Goal: Information Seeking & Learning: Learn about a topic

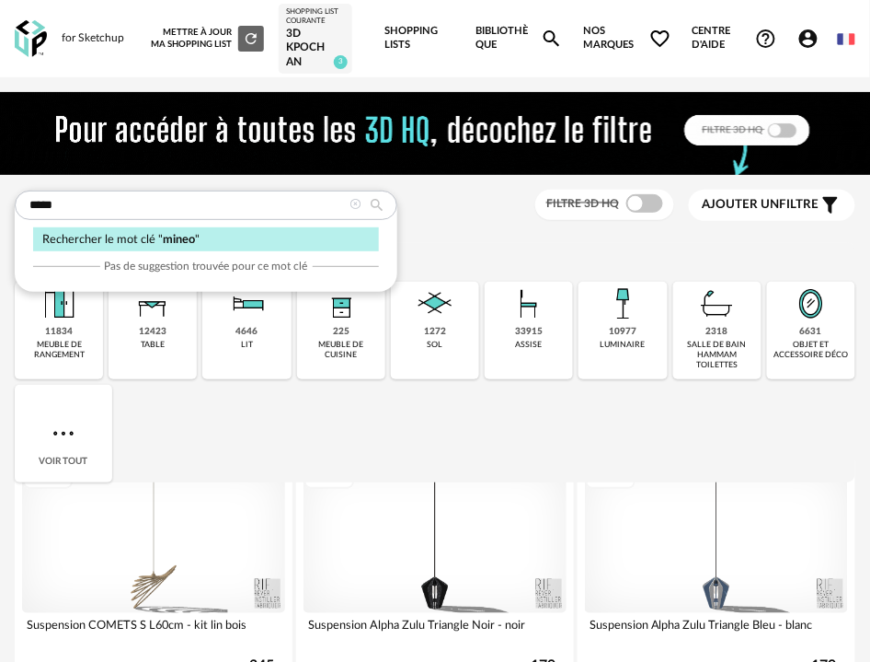
type input "*****"
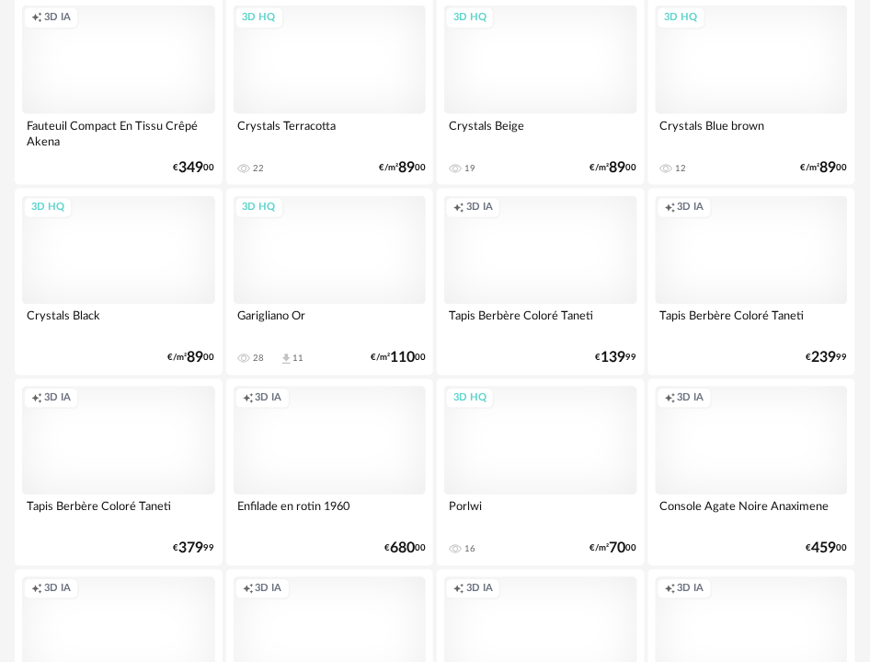
scroll to position [4174, 0]
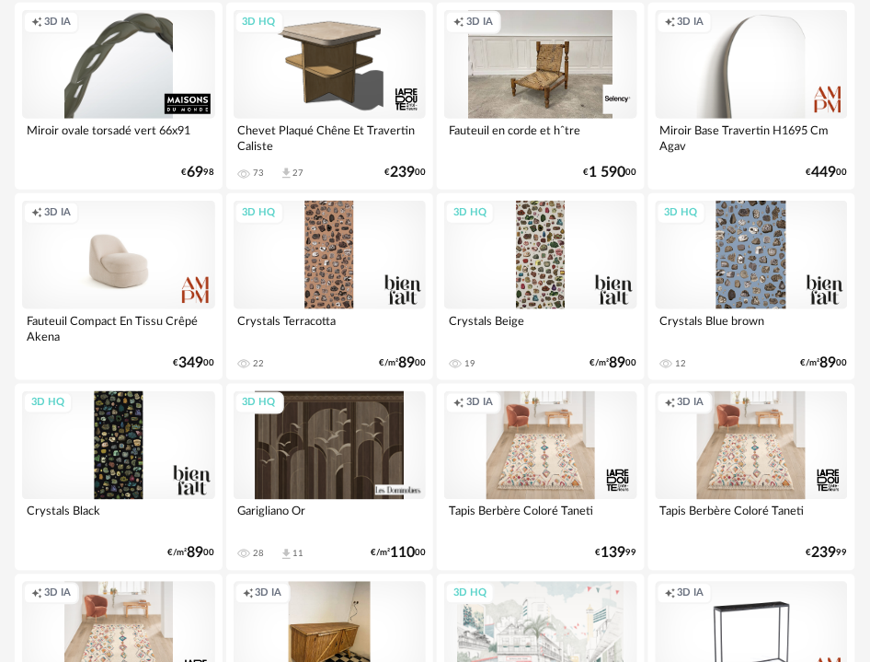
click at [125, 69] on div "Creation icon 3D IA" at bounding box center [118, 64] width 193 height 109
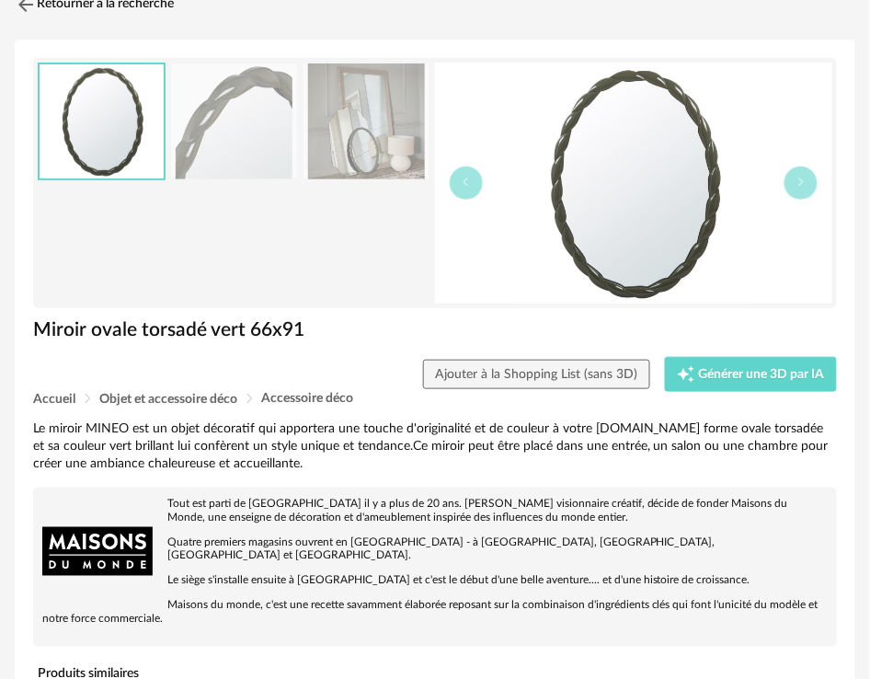
scroll to position [204, 0]
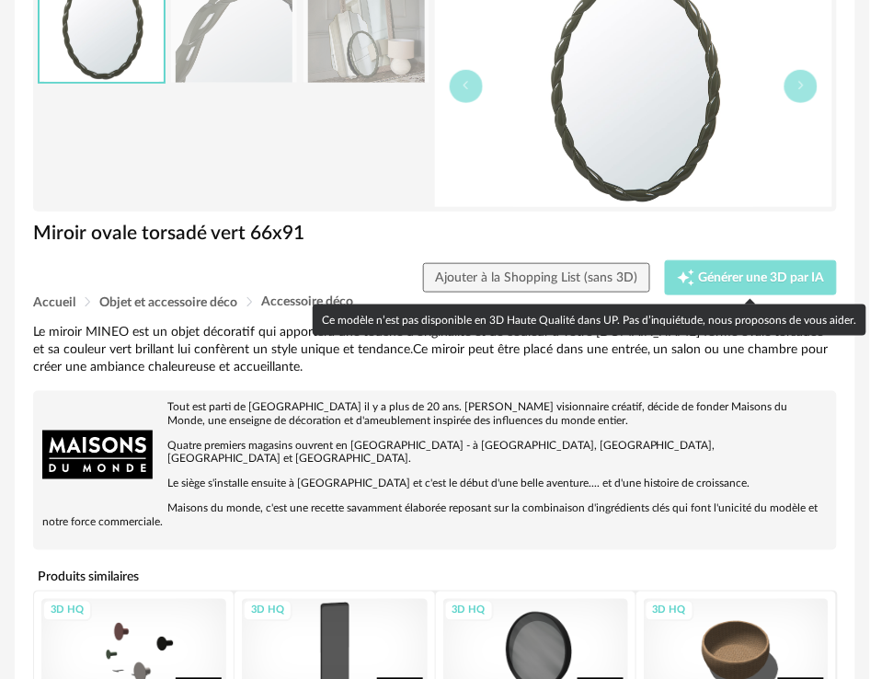
click at [765, 269] on div "Creation icon Générer une 3D par IA" at bounding box center [751, 278] width 148 height 18
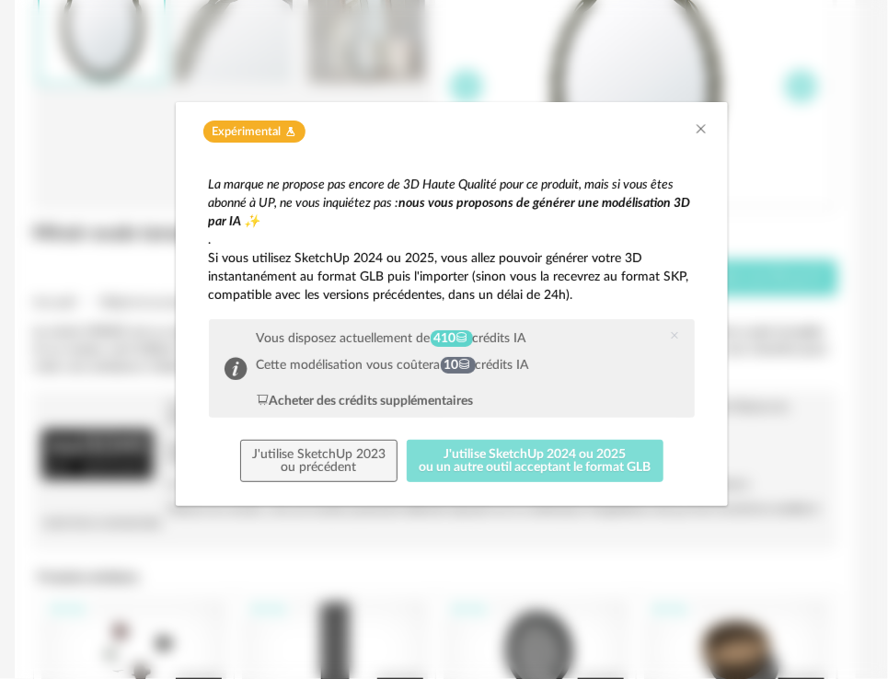
click at [496, 460] on button "J'utilise SketchUp 2024 ou 2025 ou un autre outil acceptant le format GLB" at bounding box center [535, 461] width 257 height 42
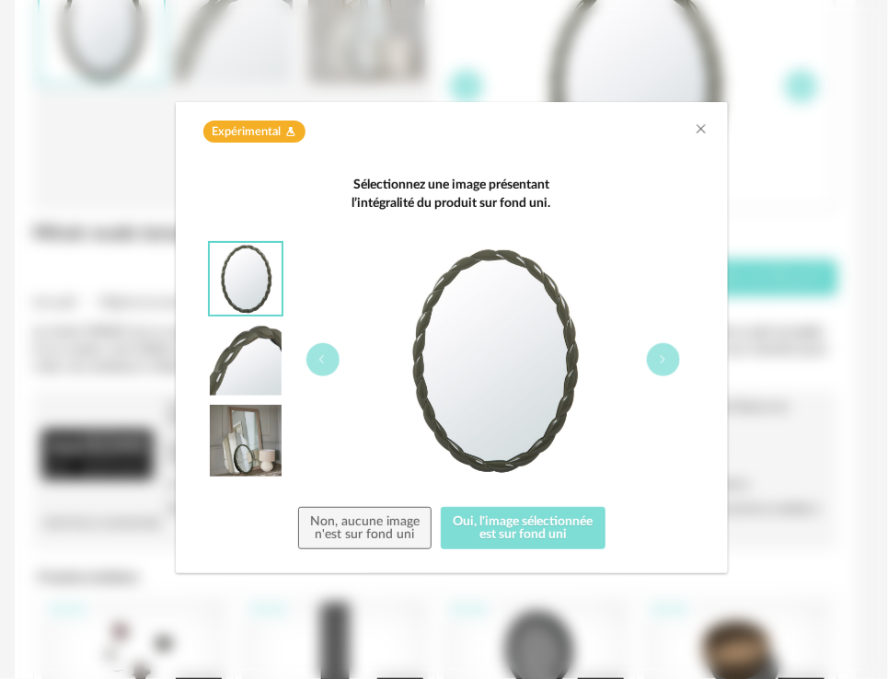
click at [533, 518] on button "Oui, l'image sélectionnée est sur fond uni" at bounding box center [523, 528] width 165 height 42
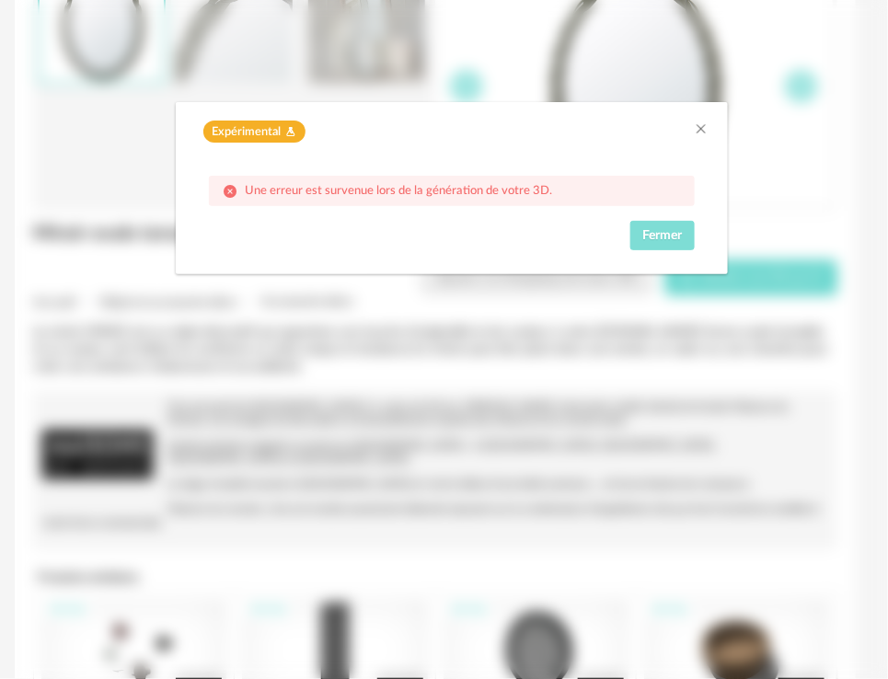
click at [655, 229] on span "Fermer" at bounding box center [662, 235] width 40 height 13
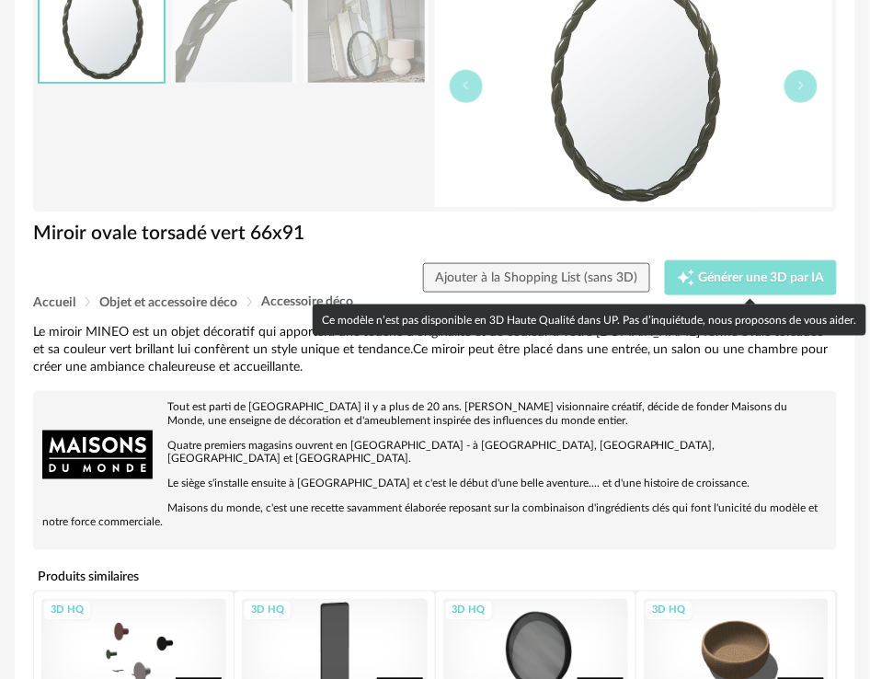
click at [720, 281] on span "Générer une 3D par IA" at bounding box center [762, 277] width 126 height 13
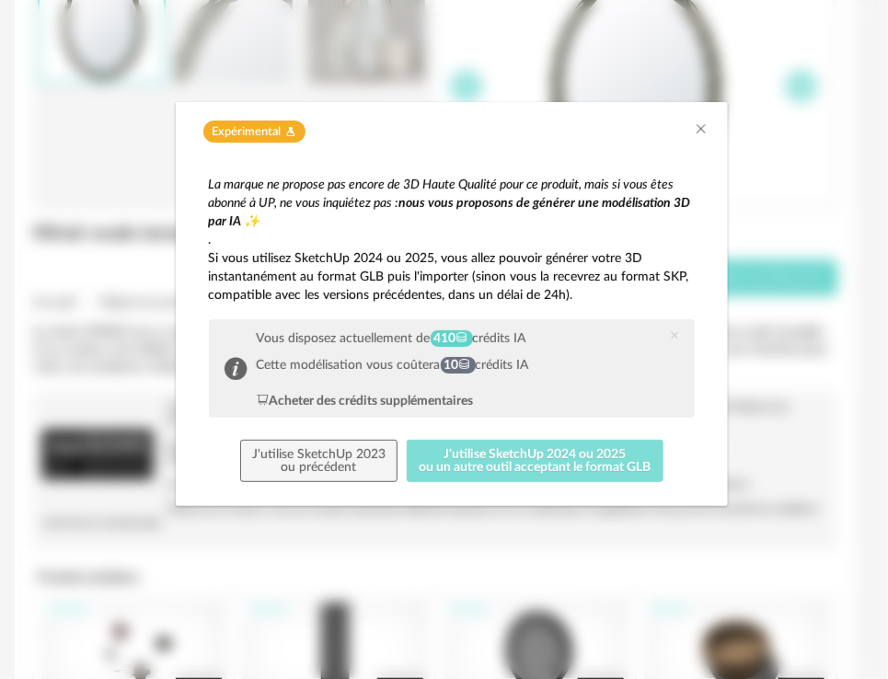
click at [511, 449] on button "J'utilise SketchUp 2024 ou 2025 ou un autre outil acceptant le format GLB" at bounding box center [535, 461] width 257 height 42
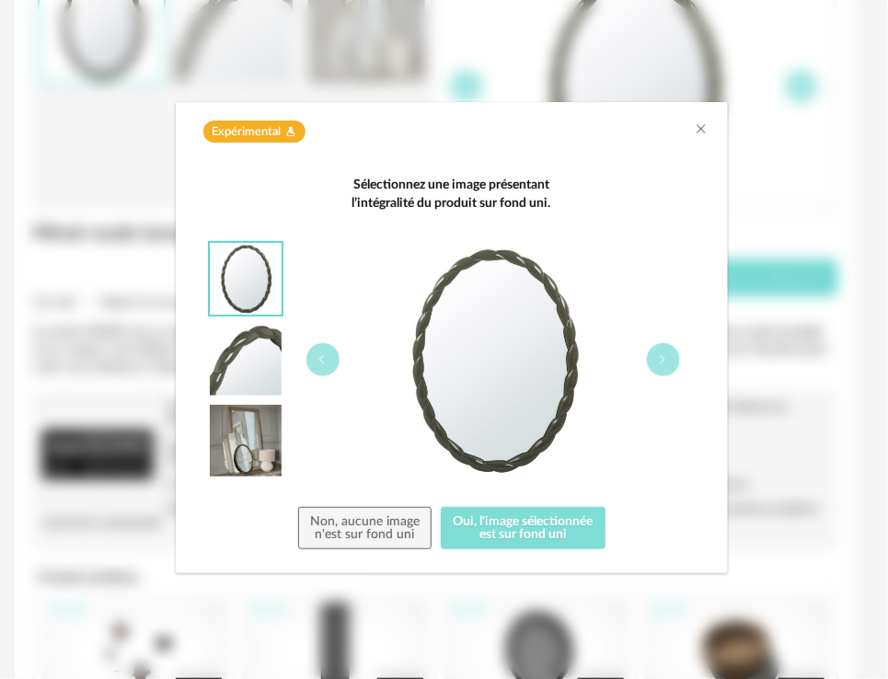
click at [505, 508] on div "Sélectionnez une image présentant l’intégralité du produit sur fond uni. Non, a…" at bounding box center [452, 363] width 486 height 374
click at [548, 513] on button "Oui, l'image sélectionnée est sur fond uni" at bounding box center [523, 528] width 165 height 42
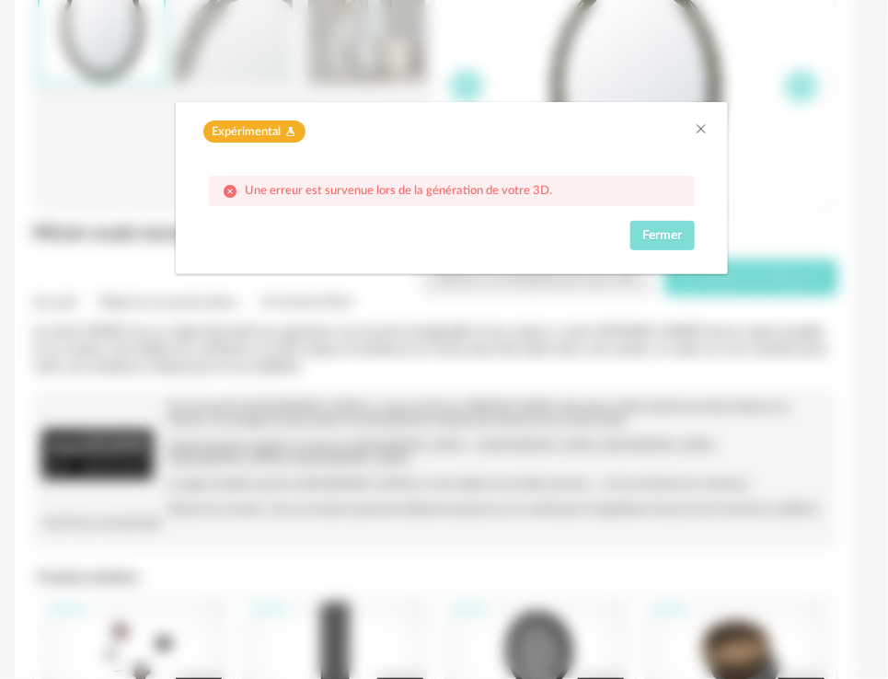
click at [651, 234] on span "Fermer" at bounding box center [662, 235] width 40 height 13
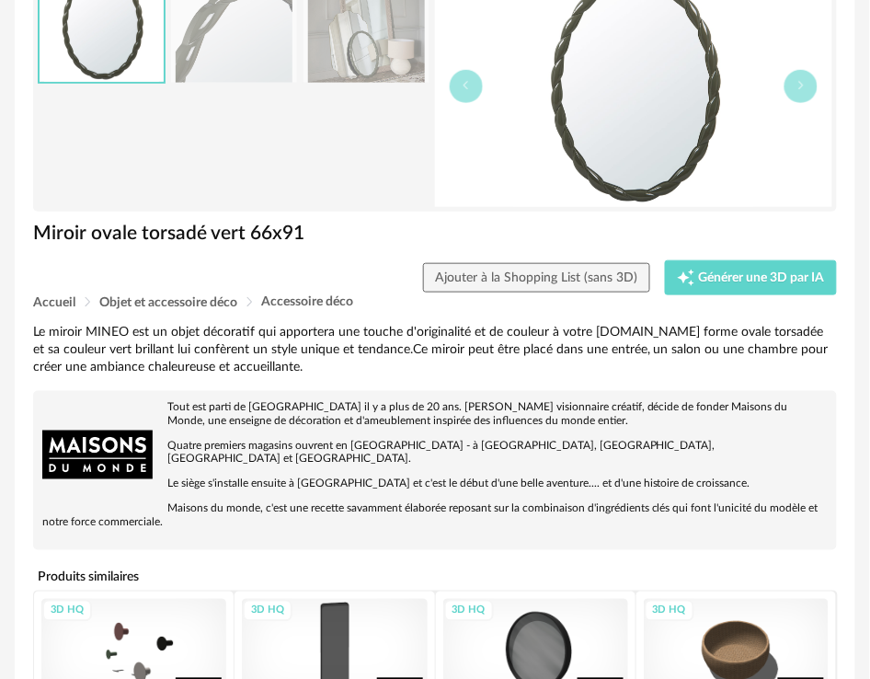
scroll to position [0, 0]
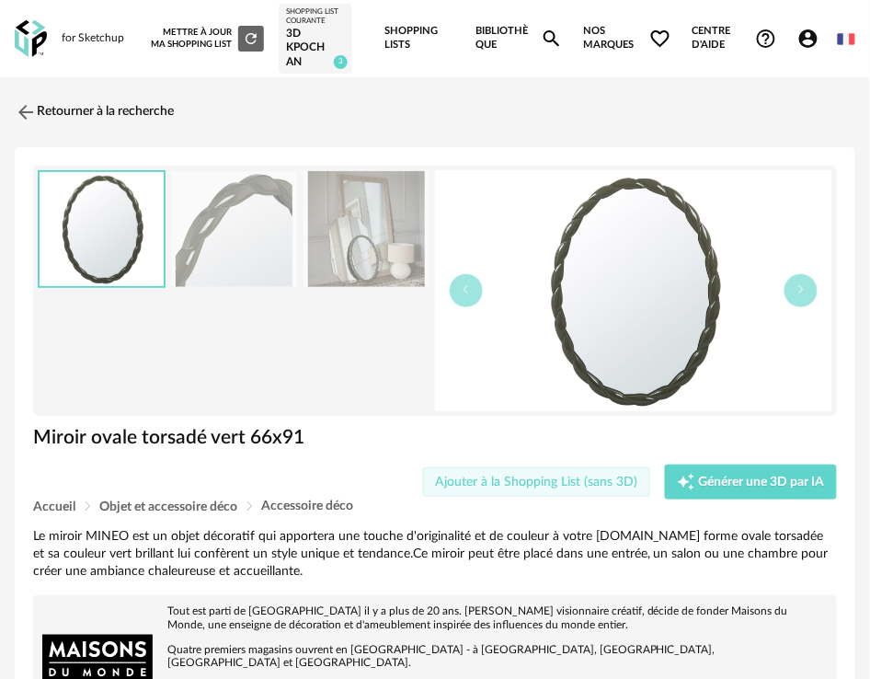
click at [572, 467] on div "Ajouter à la Shopping List (sans 3D) Creation icon Générer une 3D par IA Expéri…" at bounding box center [435, 482] width 823 height 35
click at [571, 484] on span "Ajouter à la Shopping List (sans 3D)" at bounding box center [536, 482] width 202 height 13
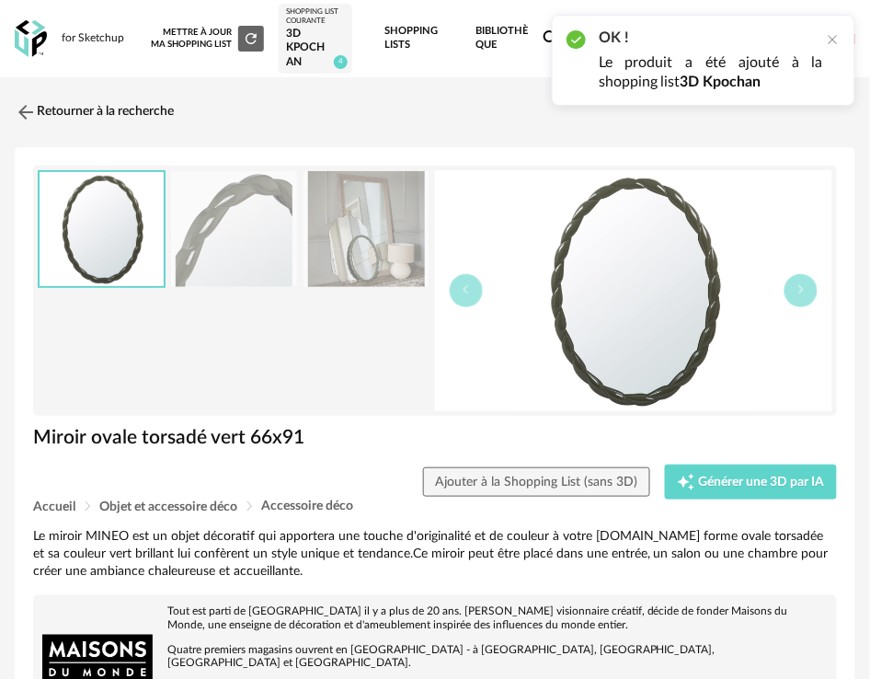
click at [837, 29] on div "OK ! Le produit a été ajouté à la shopping list 3D Kpochan" at bounding box center [704, 60] width 304 height 91
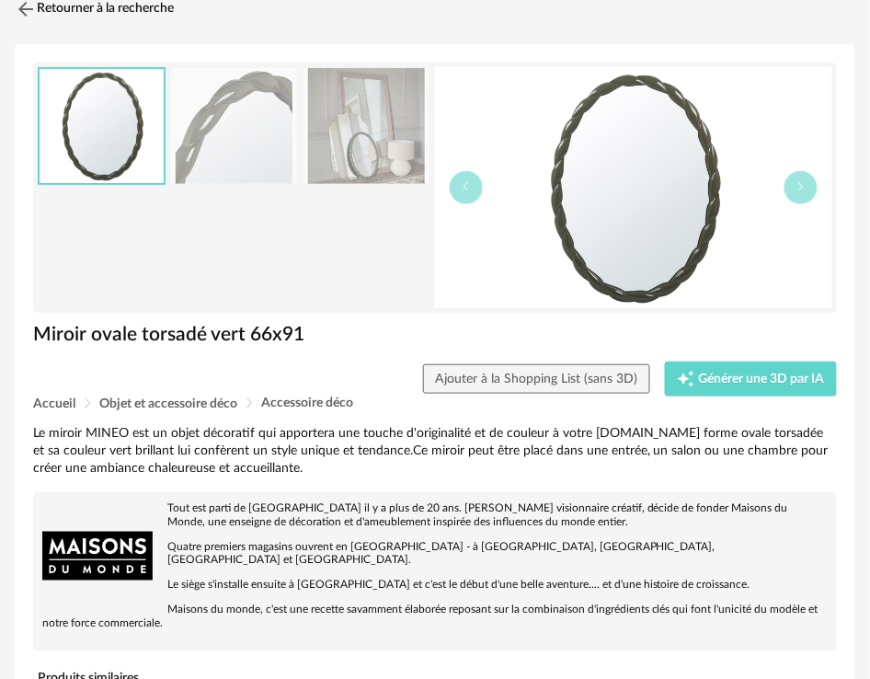
scroll to position [204, 0]
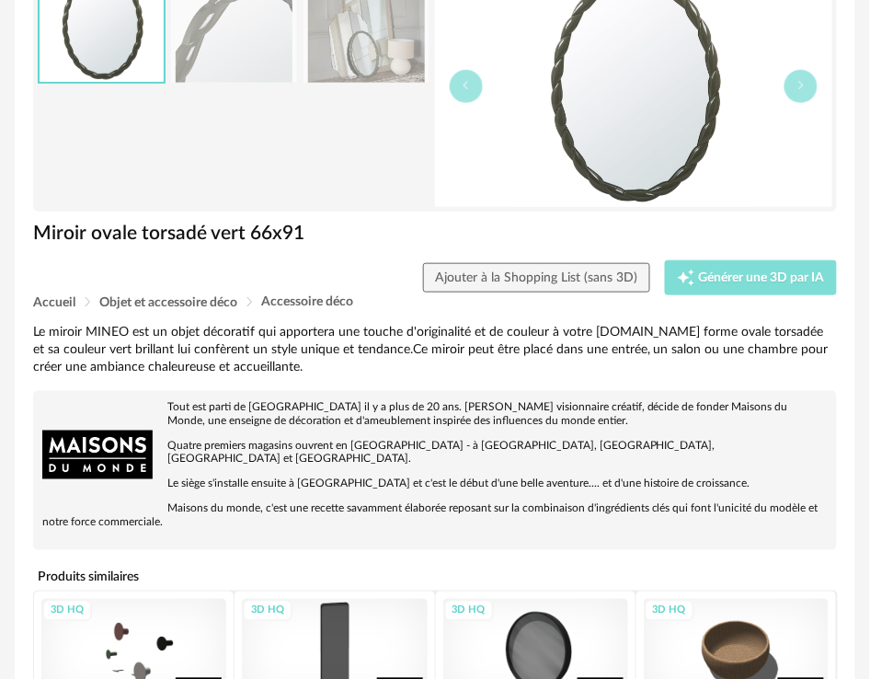
click at [705, 281] on span "Générer une 3D par IA" at bounding box center [762, 277] width 126 height 13
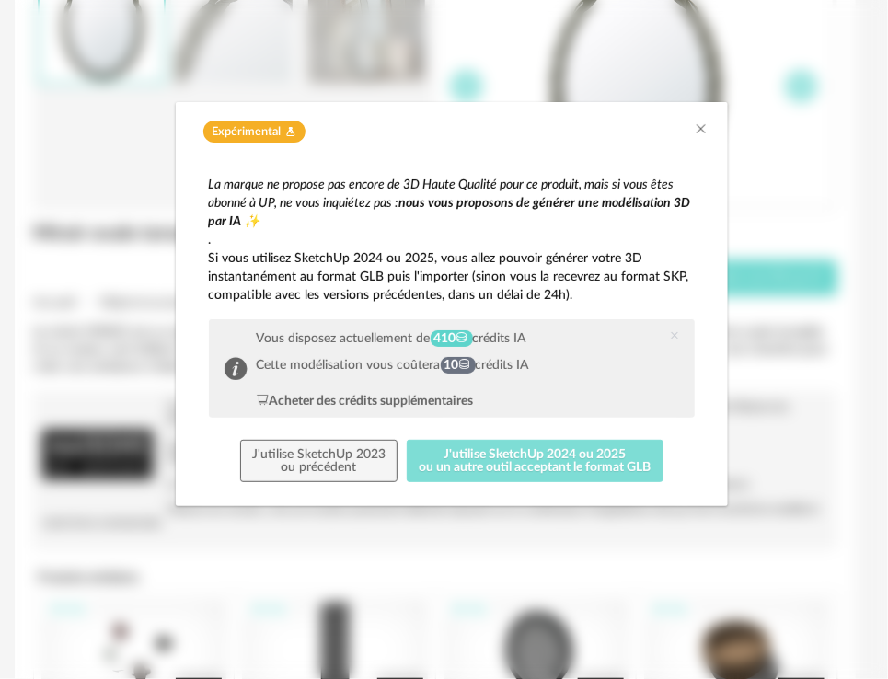
click at [428, 466] on button "J'utilise SketchUp 2024 ou 2025 ou un autre outil acceptant le format GLB" at bounding box center [535, 461] width 257 height 42
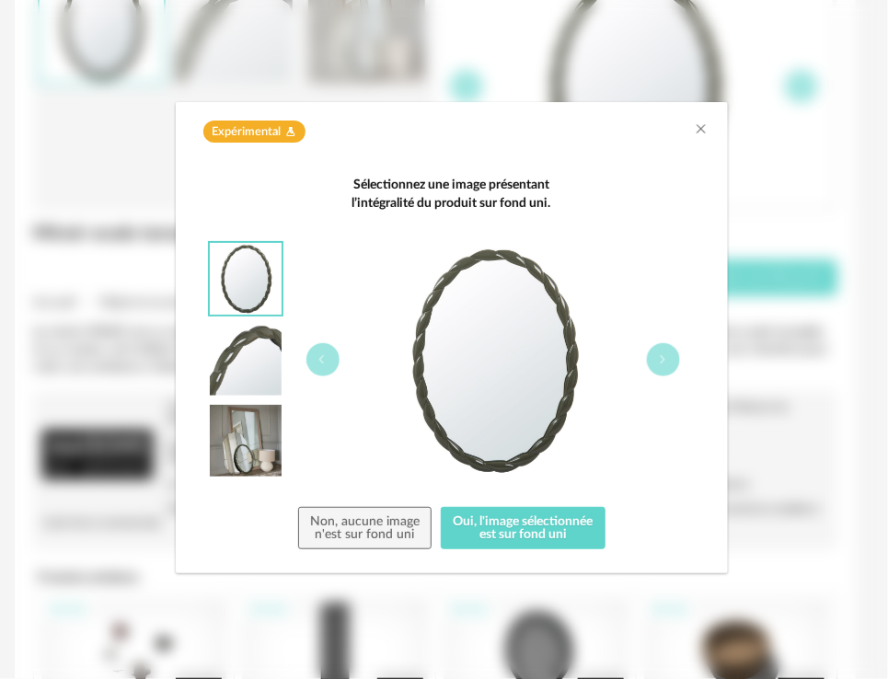
click at [526, 504] on div "Sélectionnez une image présentant l’intégralité du produit sur fond uni. Non, a…" at bounding box center [452, 363] width 486 height 374
drag, startPoint x: 524, startPoint y: 535, endPoint x: 549, endPoint y: 504, distance: 39.2
click at [524, 535] on button "Oui, l'image sélectionnée est sur fond uni" at bounding box center [523, 528] width 165 height 42
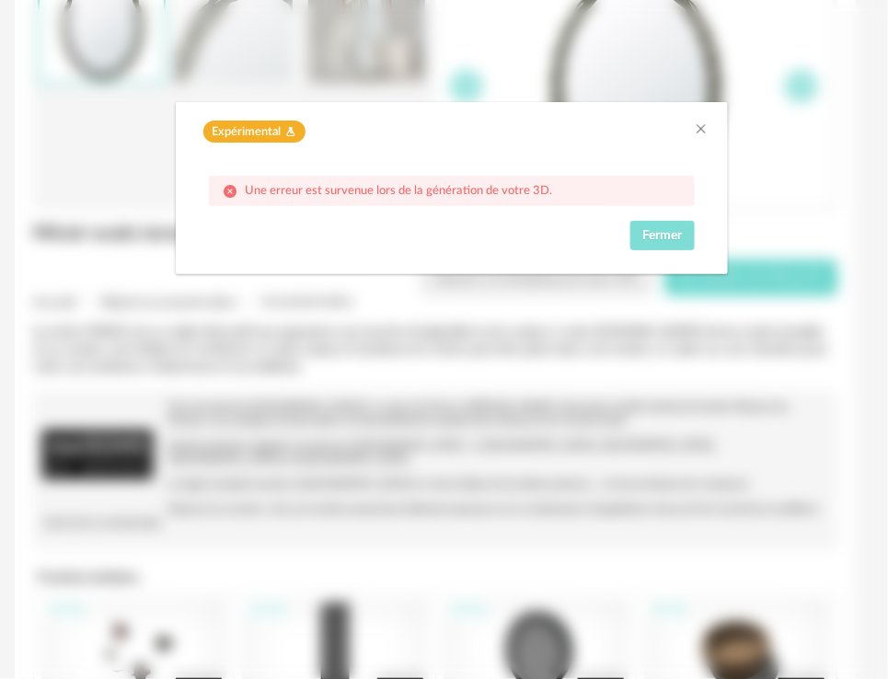
click at [655, 232] on span "Fermer" at bounding box center [662, 235] width 40 height 13
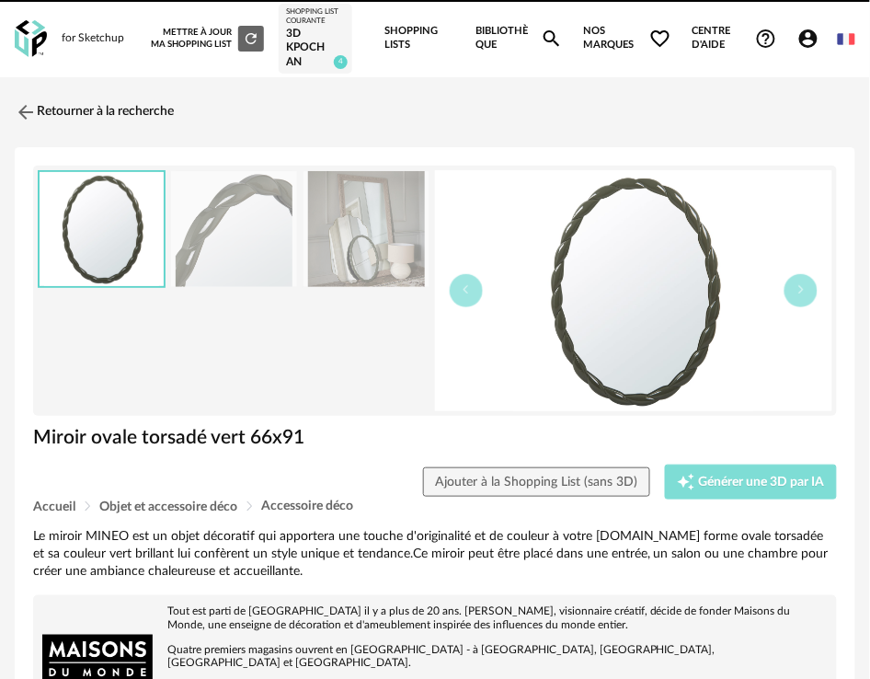
click at [764, 473] on div "Creation icon Générer une 3D par IA" at bounding box center [751, 482] width 148 height 18
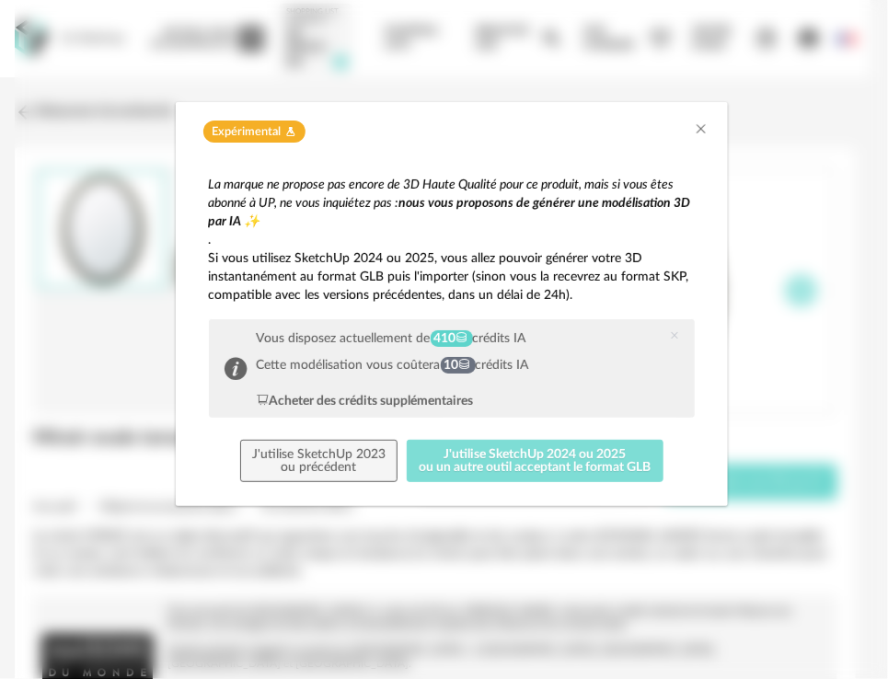
click at [569, 457] on button "J'utilise SketchUp 2024 ou 2025 ou un autre outil acceptant le format GLB" at bounding box center [535, 461] width 257 height 42
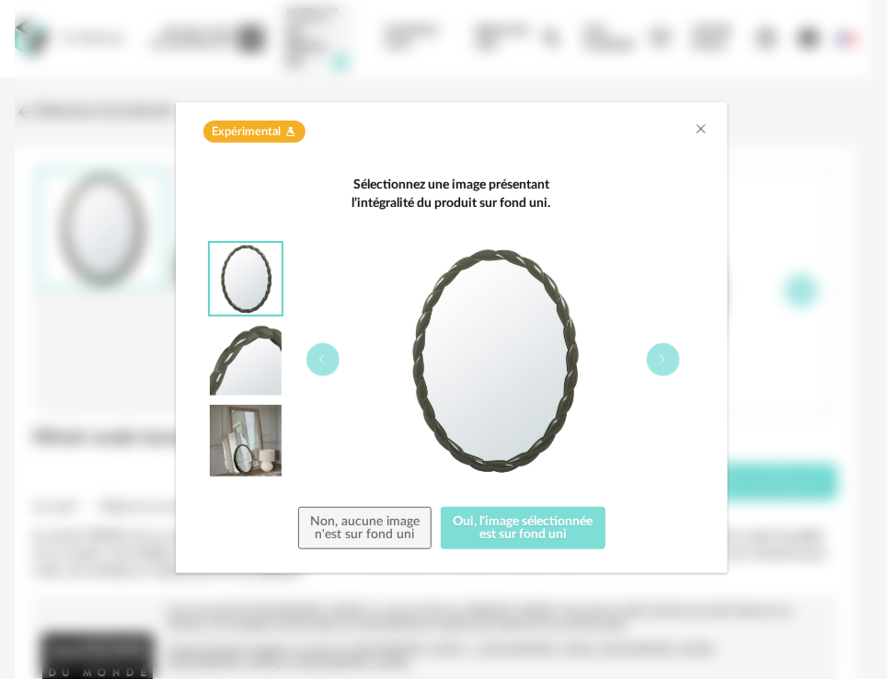
click at [527, 513] on button "Oui, l'image sélectionnée est sur fond uni" at bounding box center [523, 528] width 165 height 42
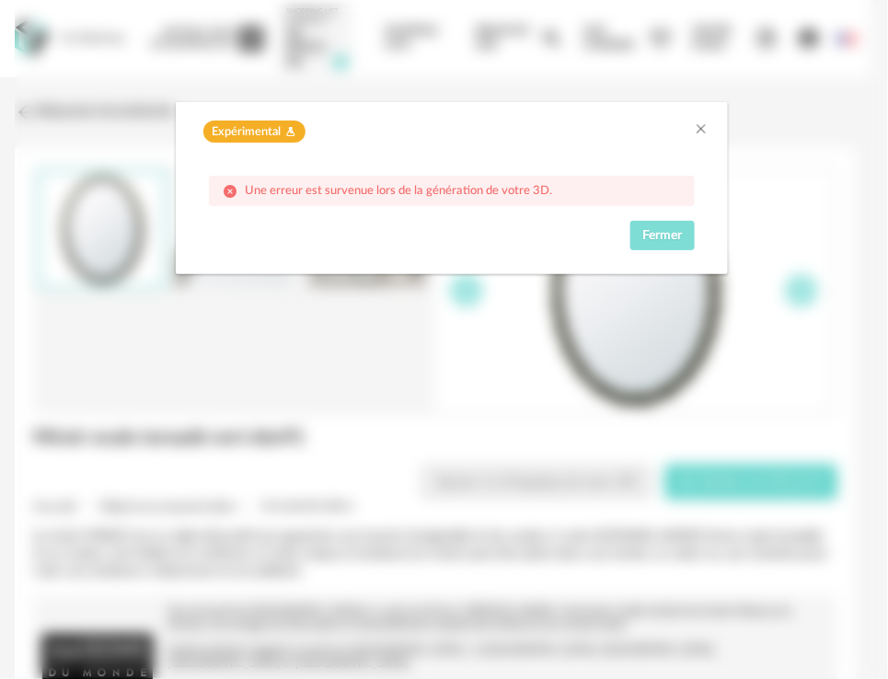
click at [681, 236] on span "Fermer" at bounding box center [662, 235] width 40 height 13
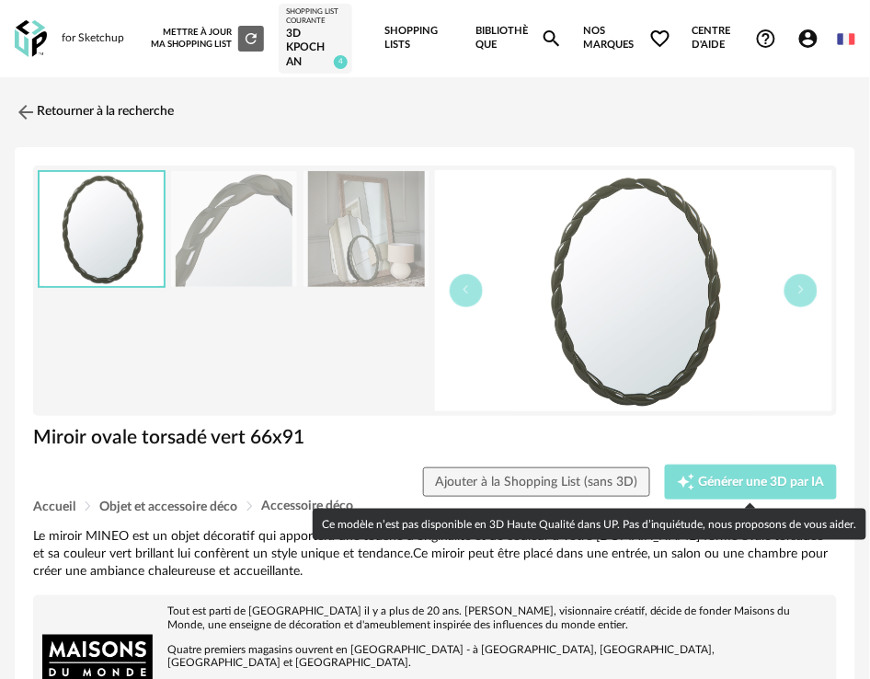
click at [723, 481] on span "Générer une 3D par IA" at bounding box center [762, 482] width 126 height 13
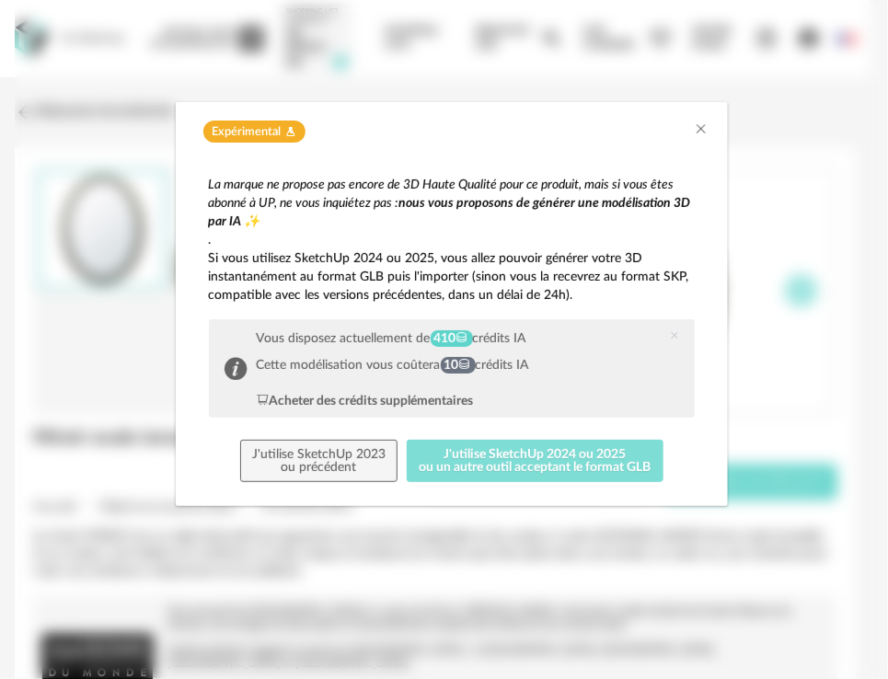
click at [463, 457] on button "J'utilise SketchUp 2024 ou 2025 ou un autre outil acceptant le format GLB" at bounding box center [535, 461] width 257 height 42
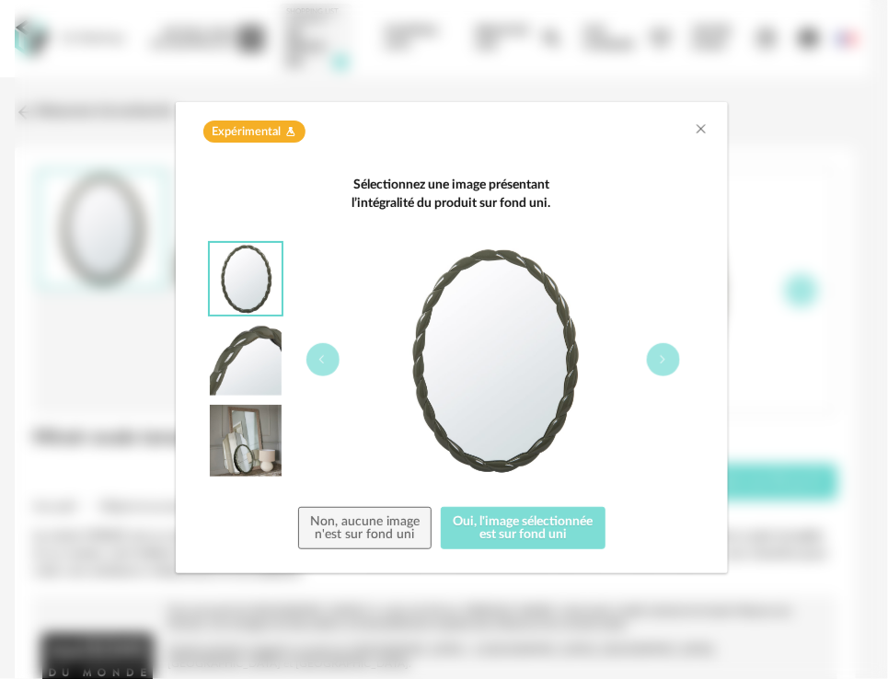
click at [512, 519] on button "Oui, l'image sélectionnée est sur fond uni" at bounding box center [523, 528] width 165 height 42
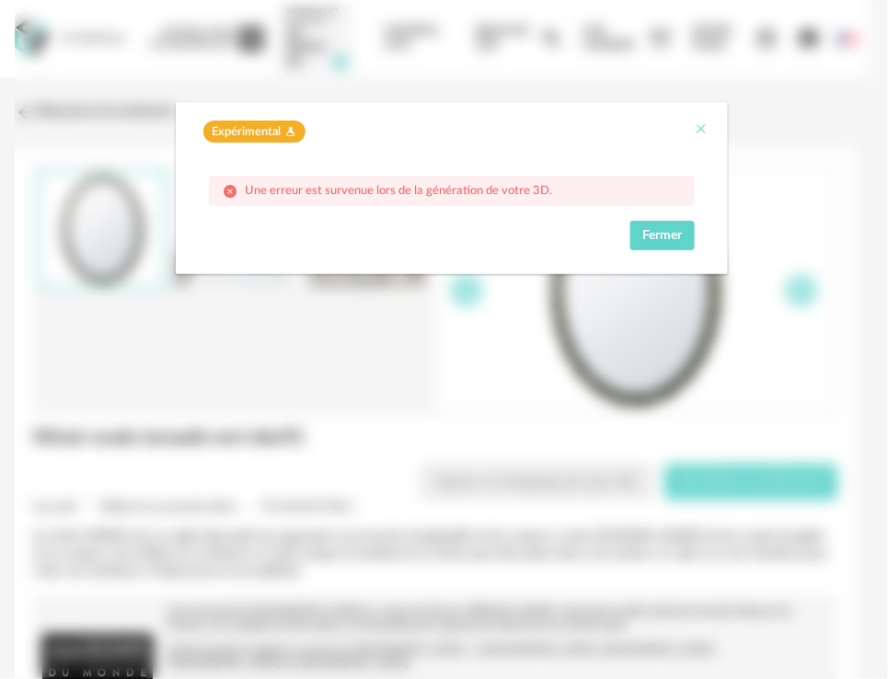
click at [696, 132] on icon "Close" at bounding box center [702, 128] width 15 height 15
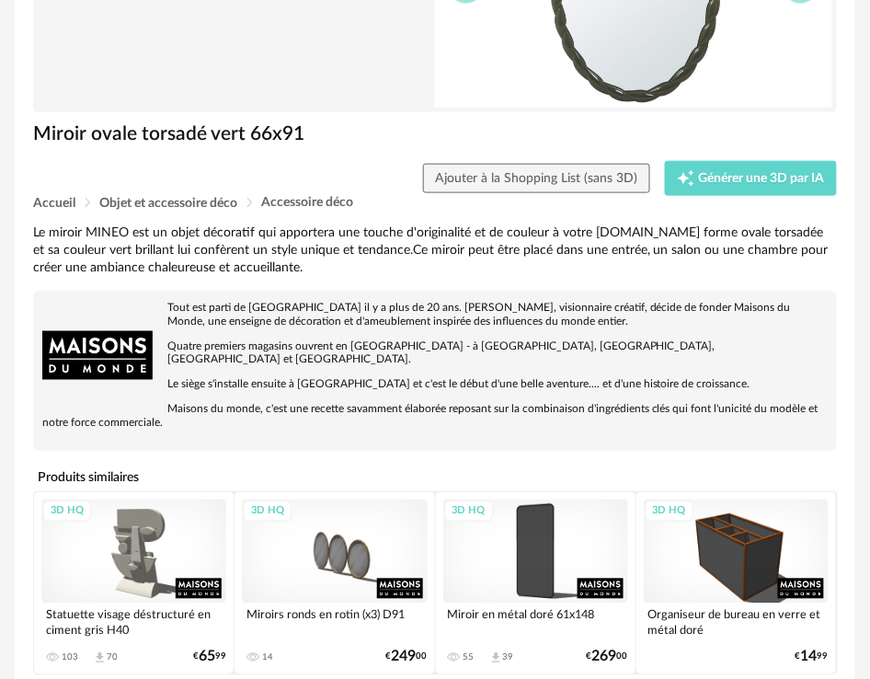
scroll to position [102, 0]
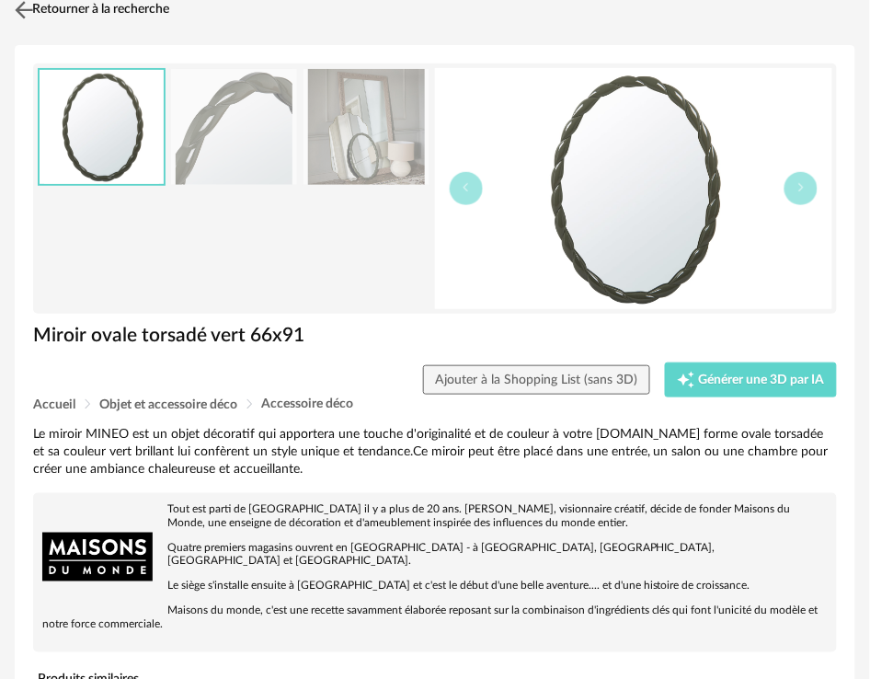
click at [70, 21] on link "Retourner à la recherche" at bounding box center [89, 10] width 159 height 40
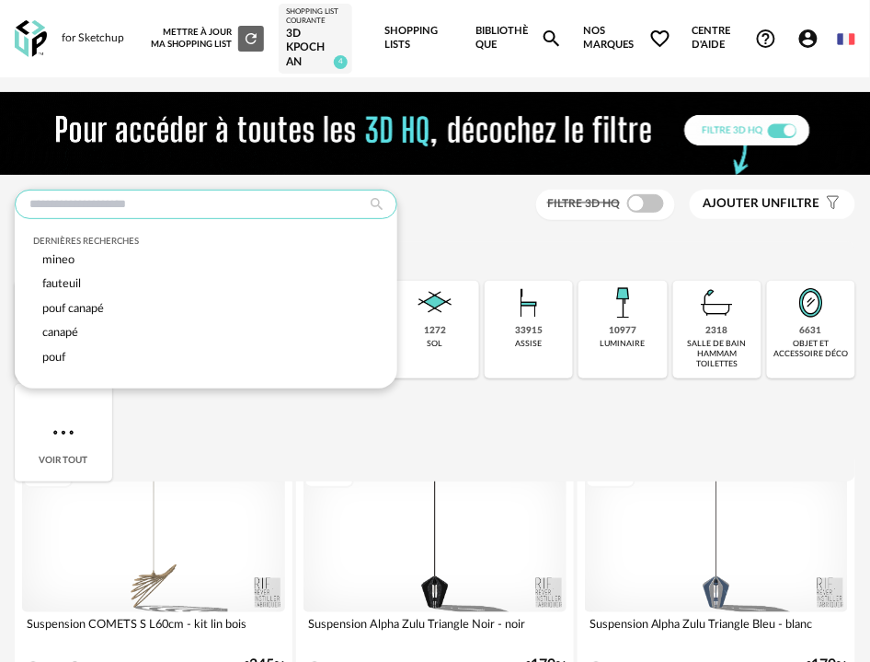
click at [178, 204] on input "text" at bounding box center [206, 204] width 383 height 29
click at [131, 268] on div "mineo" at bounding box center [206, 260] width 346 height 25
type input "*****"
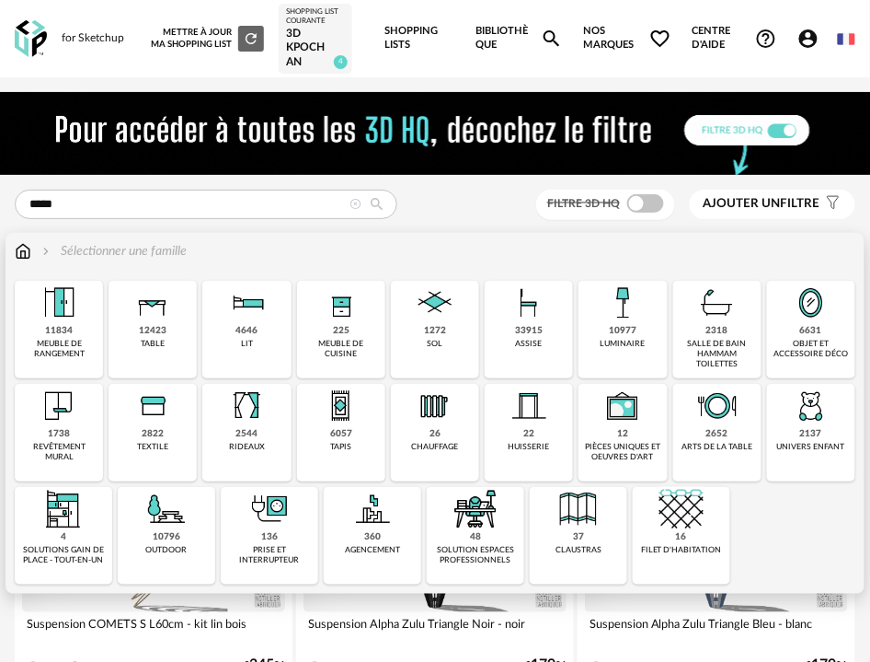
click at [24, 244] on img at bounding box center [23, 251] width 17 height 18
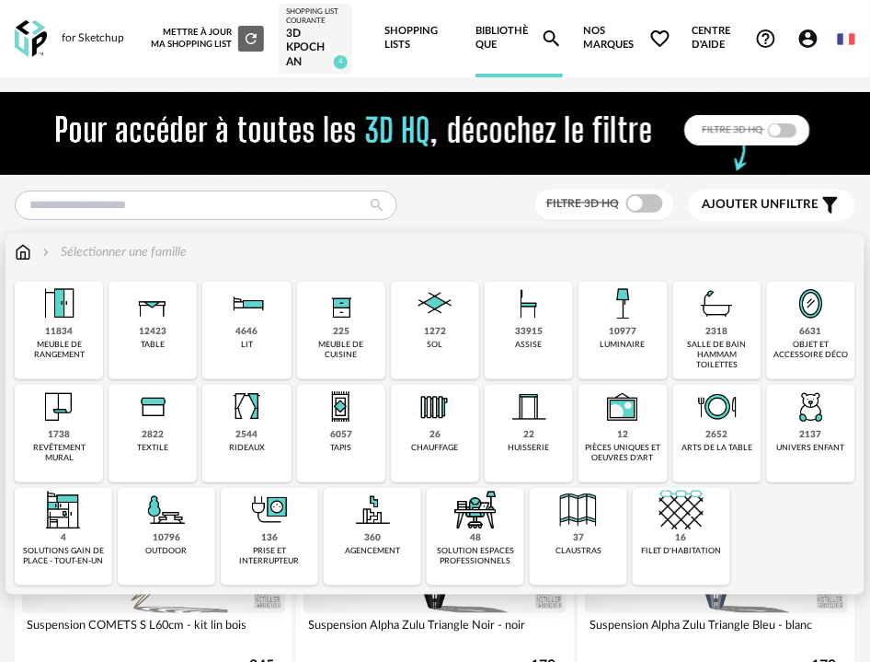
click at [791, 344] on div "objet et accessoire déco" at bounding box center [811, 350] width 77 height 21
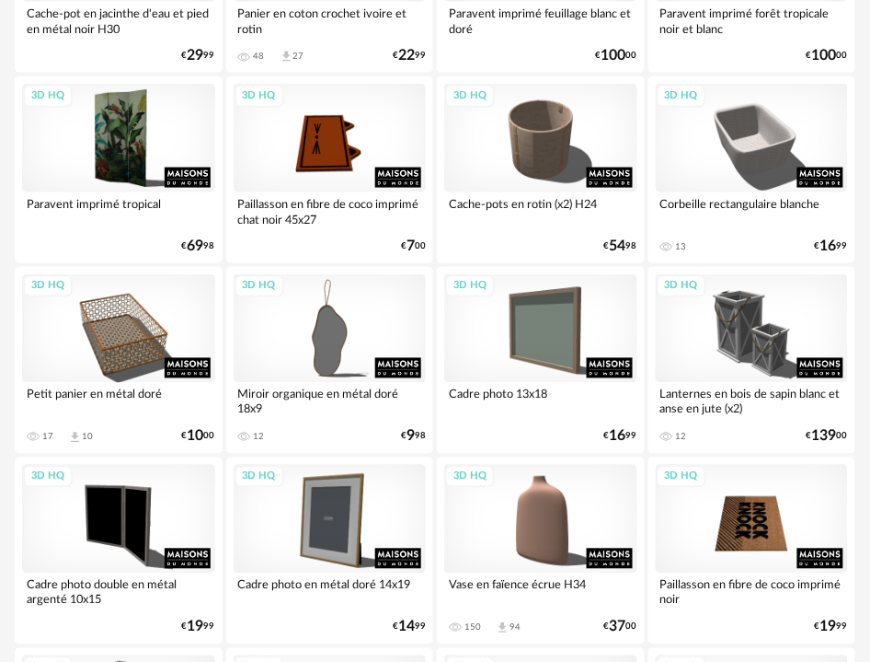
scroll to position [4583, 0]
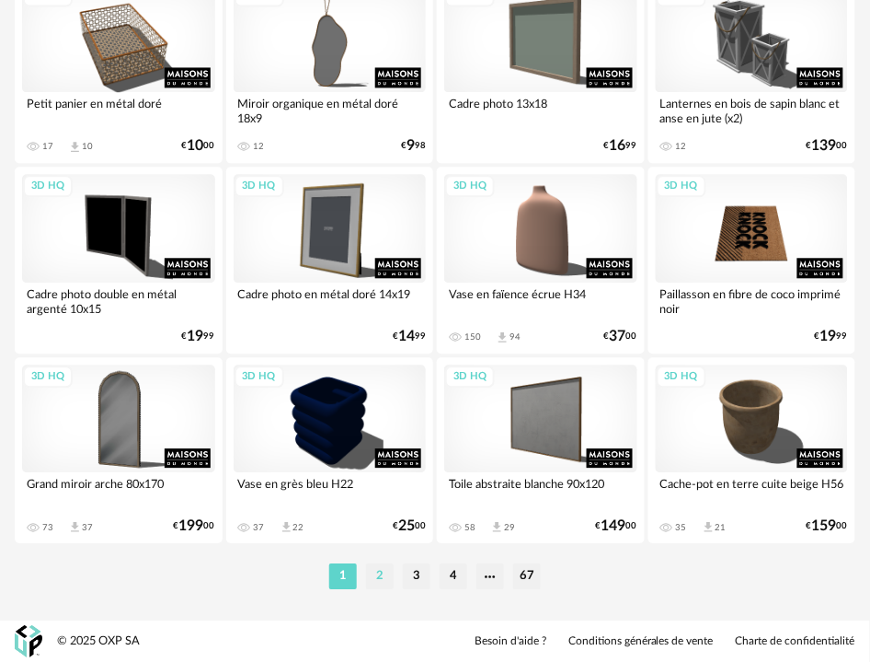
click at [383, 575] on li "2" at bounding box center [380, 576] width 28 height 26
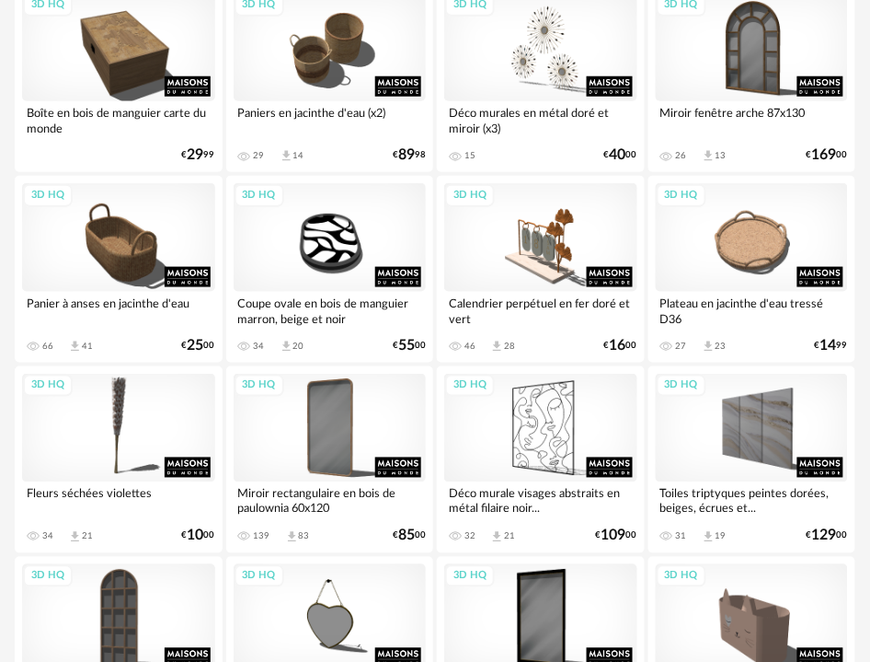
scroll to position [4583, 0]
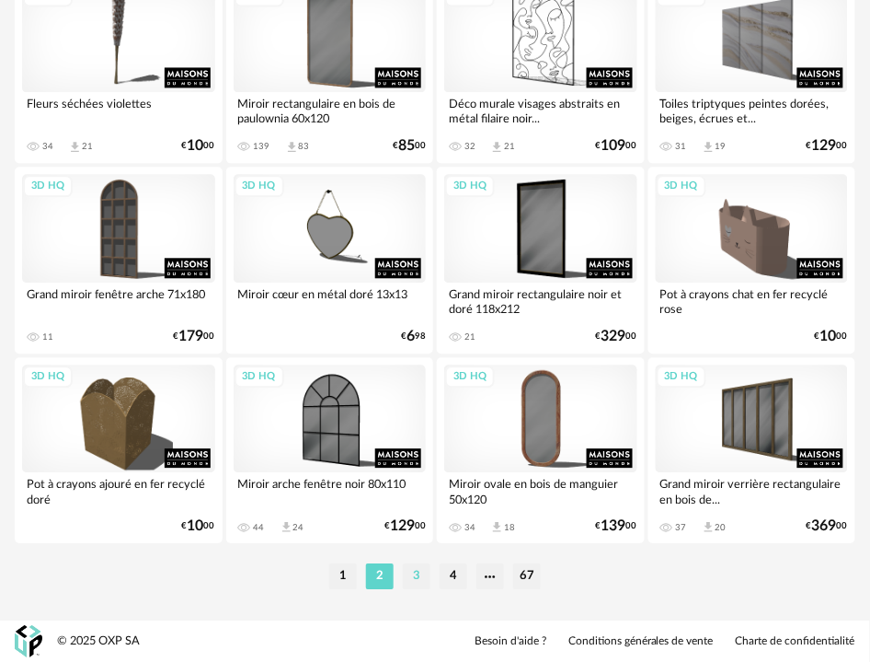
click at [422, 571] on li "3" at bounding box center [417, 576] width 28 height 26
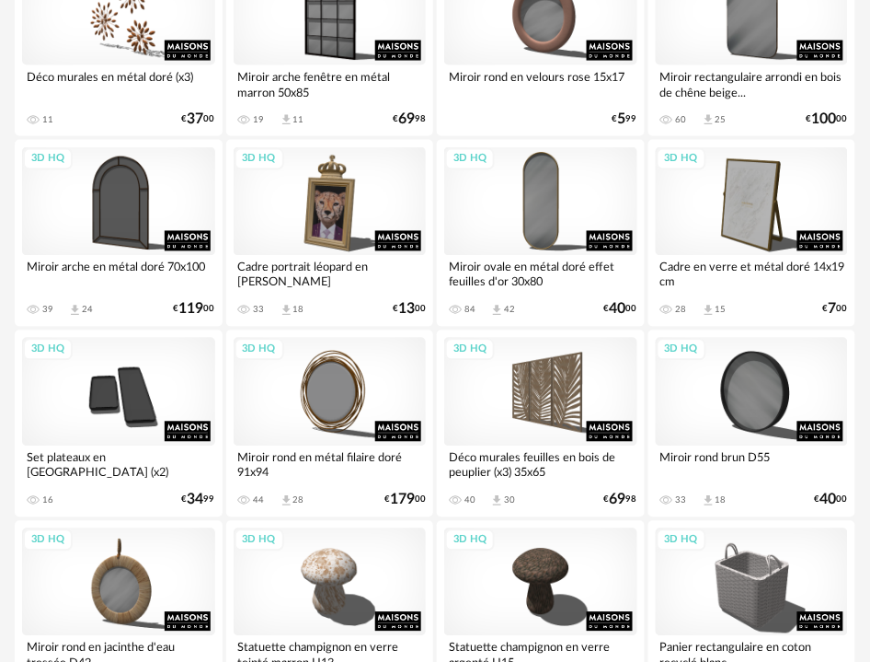
scroll to position [4583, 0]
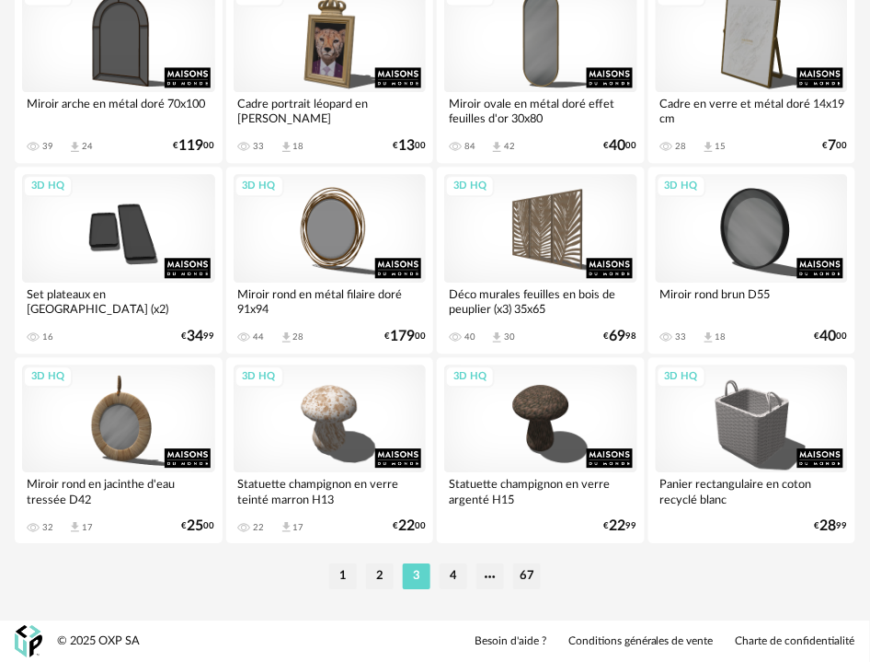
click at [455, 572] on li "4" at bounding box center [454, 576] width 28 height 26
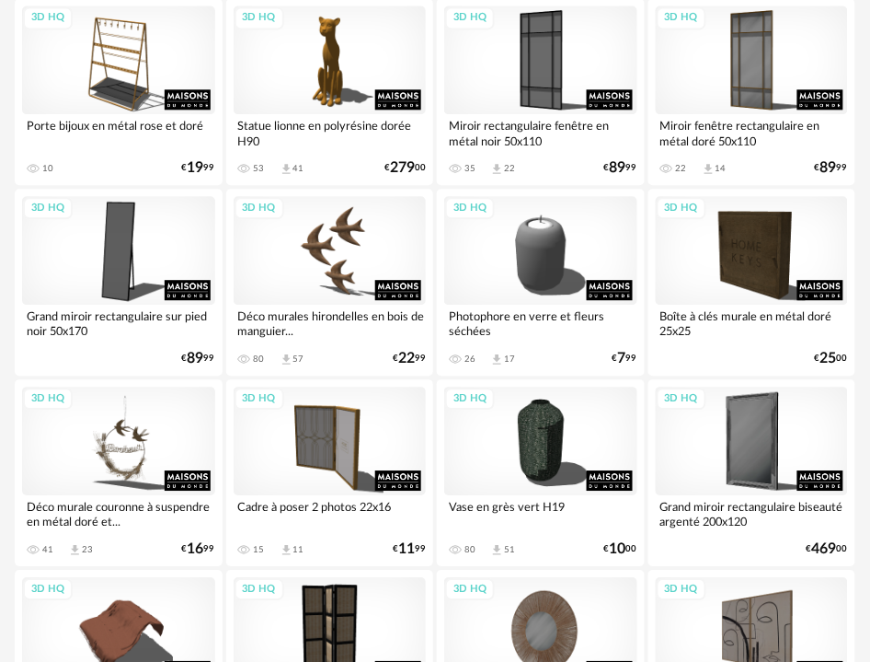
scroll to position [1124, 0]
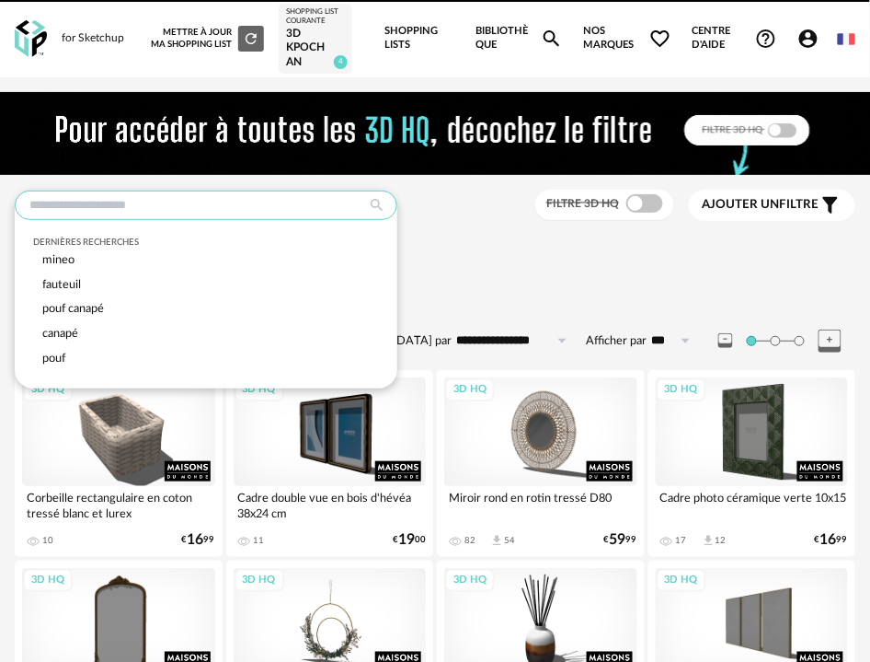
click at [188, 201] on input "text" at bounding box center [206, 204] width 383 height 29
